Goal: Task Accomplishment & Management: Complete application form

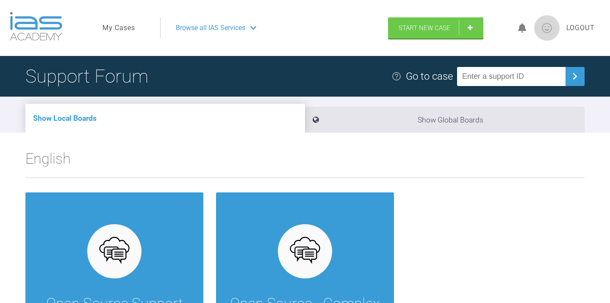
click at [123, 26] on link "My Cases" at bounding box center [119, 27] width 33 height 11
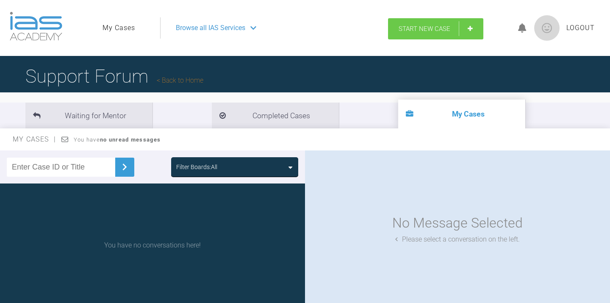
click at [467, 26] on link "Start New Case" at bounding box center [435, 28] width 95 height 21
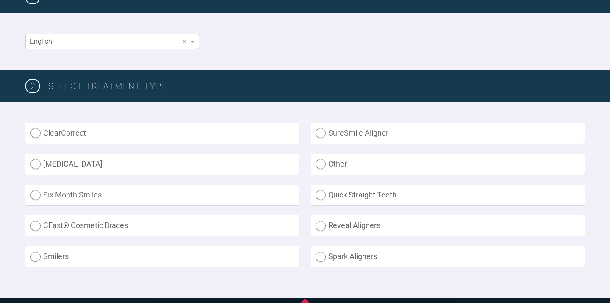
scroll to position [151, 0]
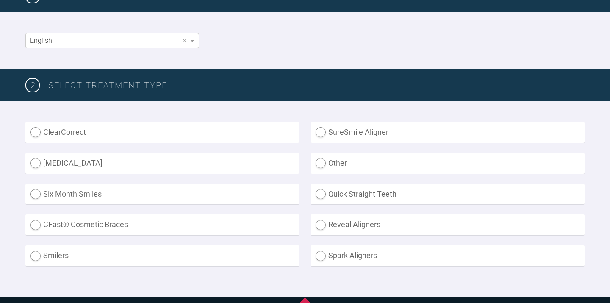
click at [327, 162] on label "Other" at bounding box center [448, 163] width 274 height 21
radio input "true"
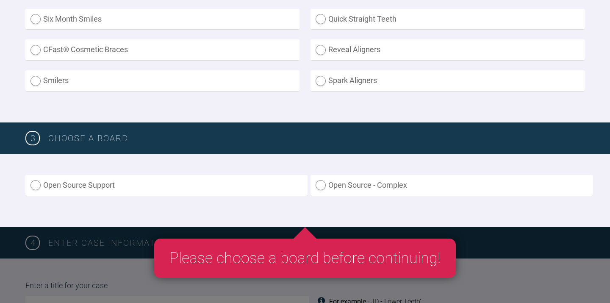
scroll to position [327, 0]
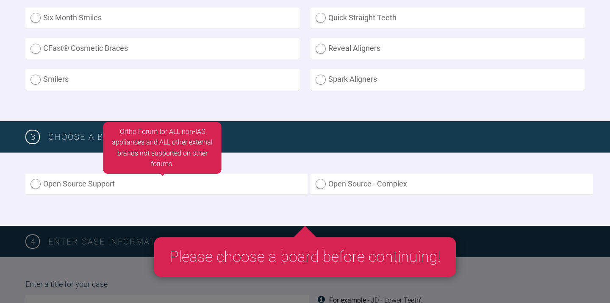
click at [273, 187] on label "Open Source Support" at bounding box center [166, 184] width 282 height 21
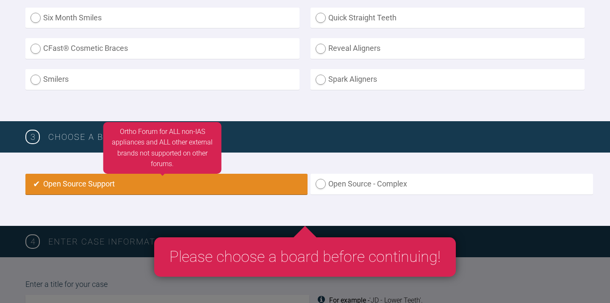
radio input "true"
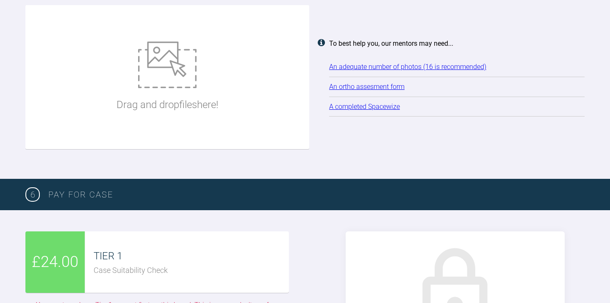
scroll to position [1047, 0]
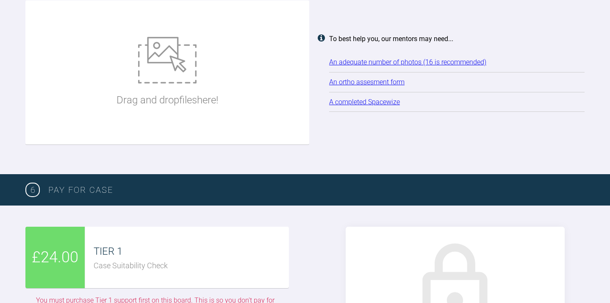
click at [361, 87] on div "An ortho assesment form" at bounding box center [457, 82] width 256 height 20
click at [360, 83] on link "An ortho assesment form" at bounding box center [366, 82] width 75 height 8
